Goal: Task Accomplishment & Management: Manage account settings

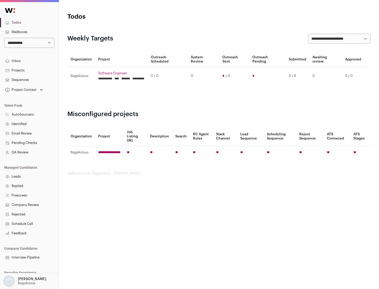
click at [29, 70] on link "Projects" at bounding box center [29, 70] width 59 height 9
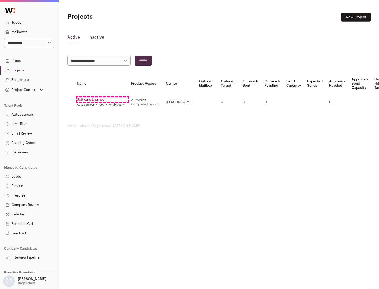
click at [102, 100] on link "Software Engineer" at bounding box center [101, 100] width 48 height 4
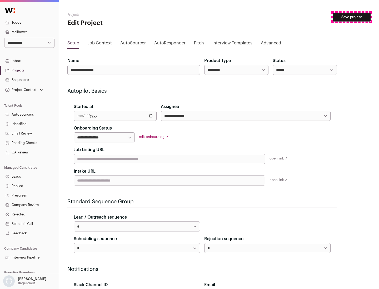
click at [351, 17] on button "Save project" at bounding box center [351, 17] width 38 height 9
